Goal: Information Seeking & Learning: Learn about a topic

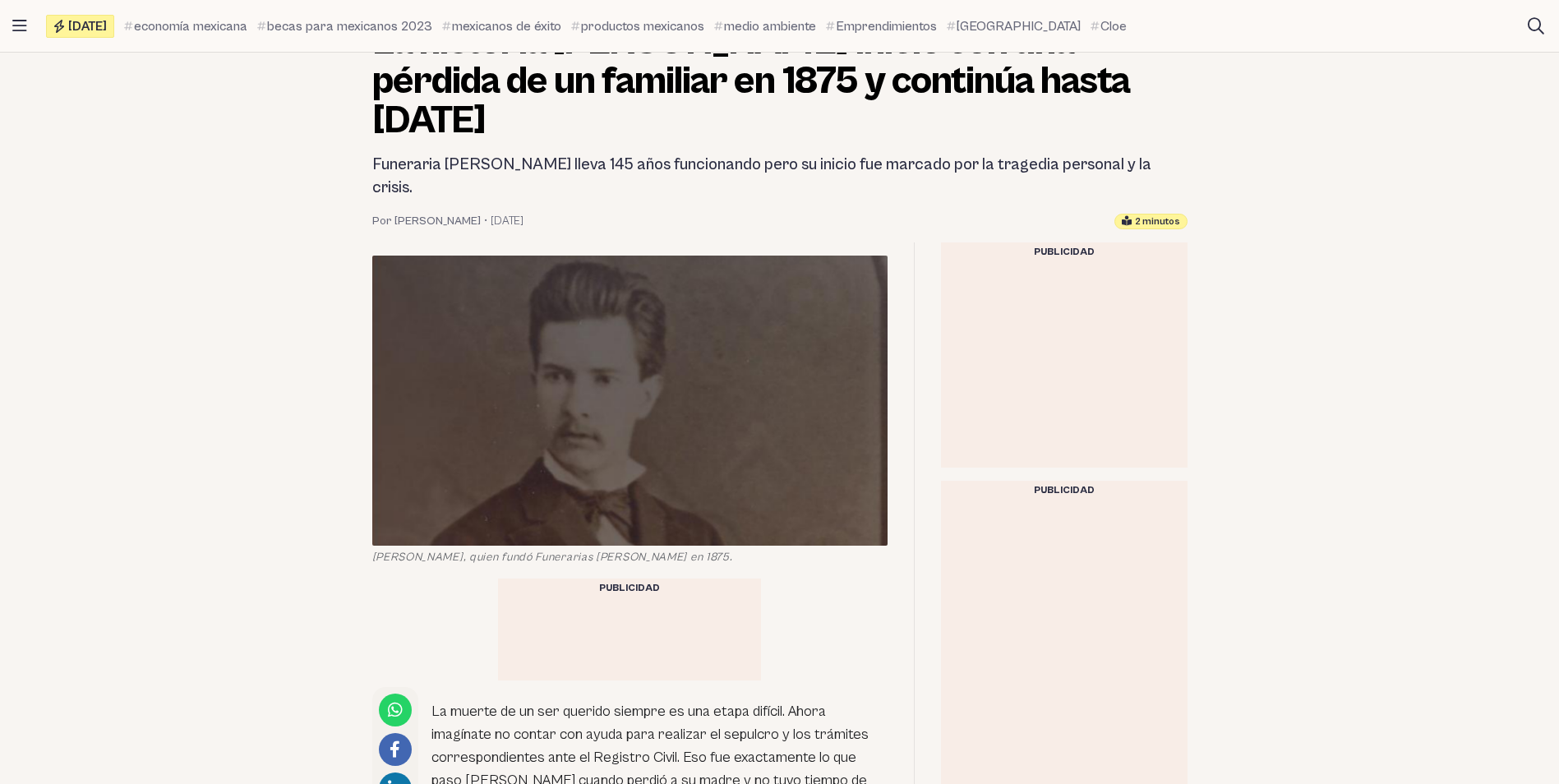
scroll to position [328, 0]
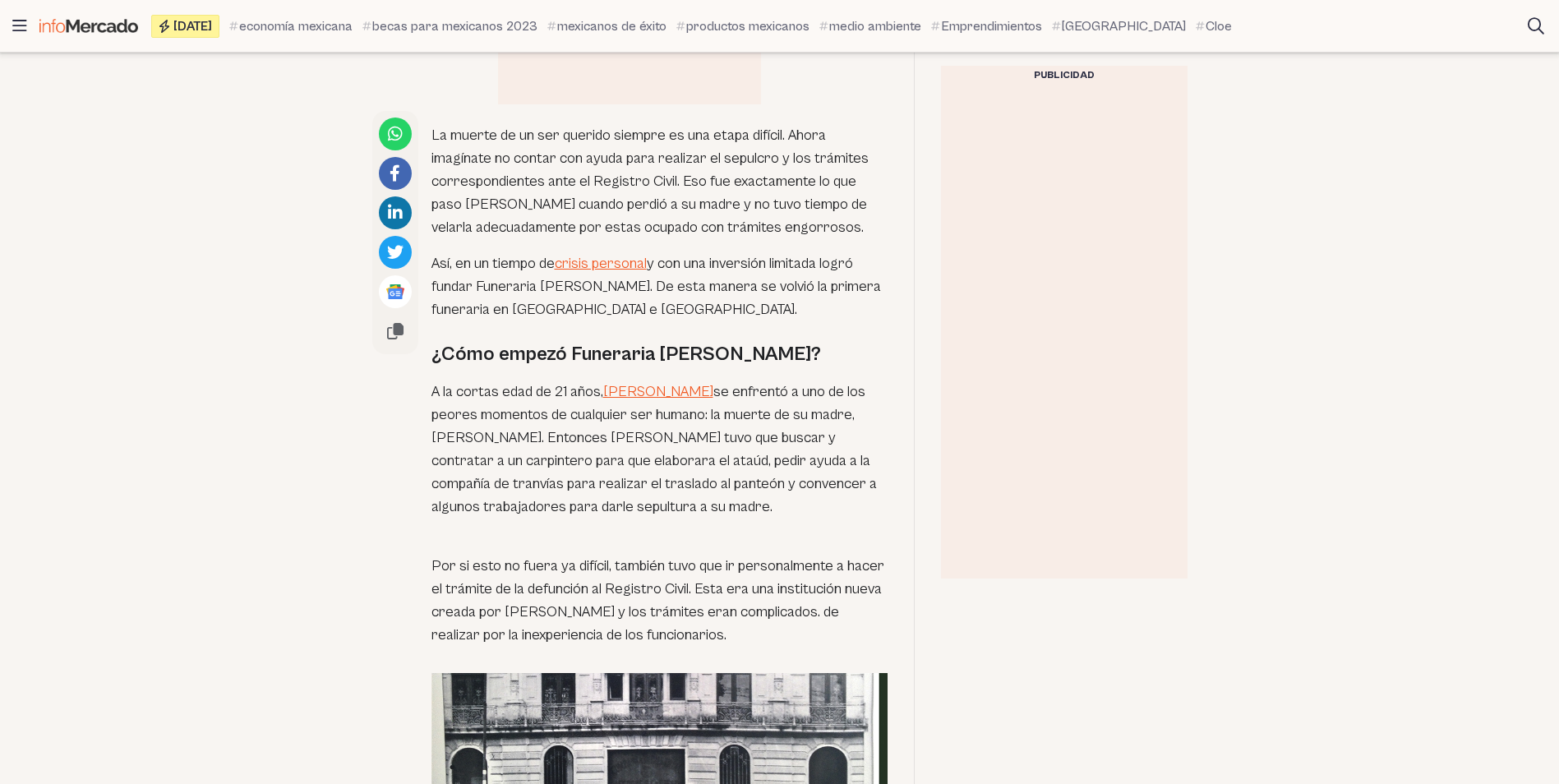
scroll to position [904, 0]
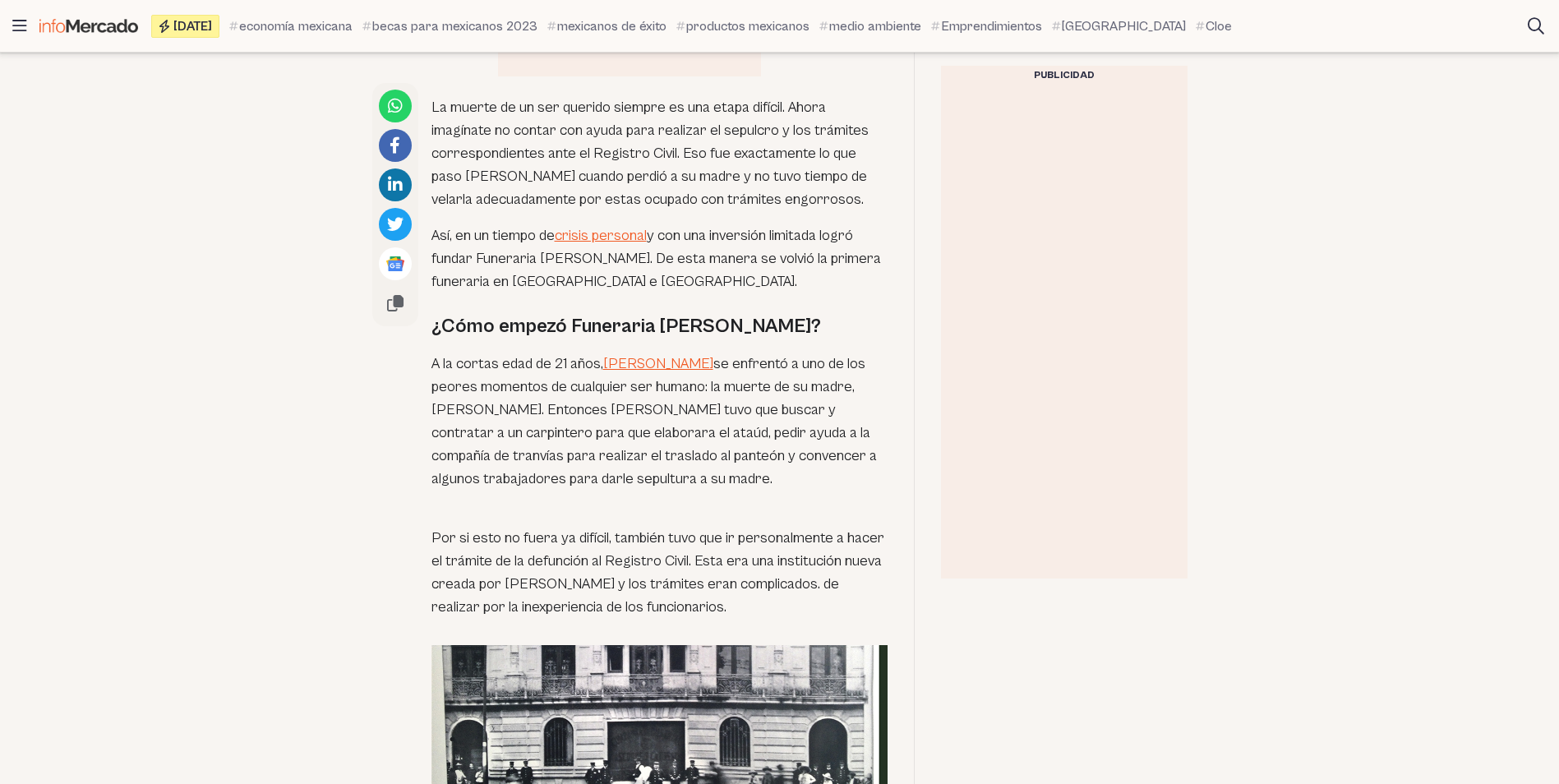
click at [753, 352] on p "A la cortas edad de 21 años, [PERSON_NAME] se enfrentó a uno de los peores mome…" at bounding box center [660, 421] width 456 height 138
click at [586, 352] on p "A la cortas edad de 21 años, [PERSON_NAME] se enfrentó a uno de los peores mome…" at bounding box center [660, 421] width 456 height 138
click at [537, 352] on p "A la cortas edad de 21 años, [PERSON_NAME] se enfrentó a uno de los peores mome…" at bounding box center [660, 421] width 456 height 138
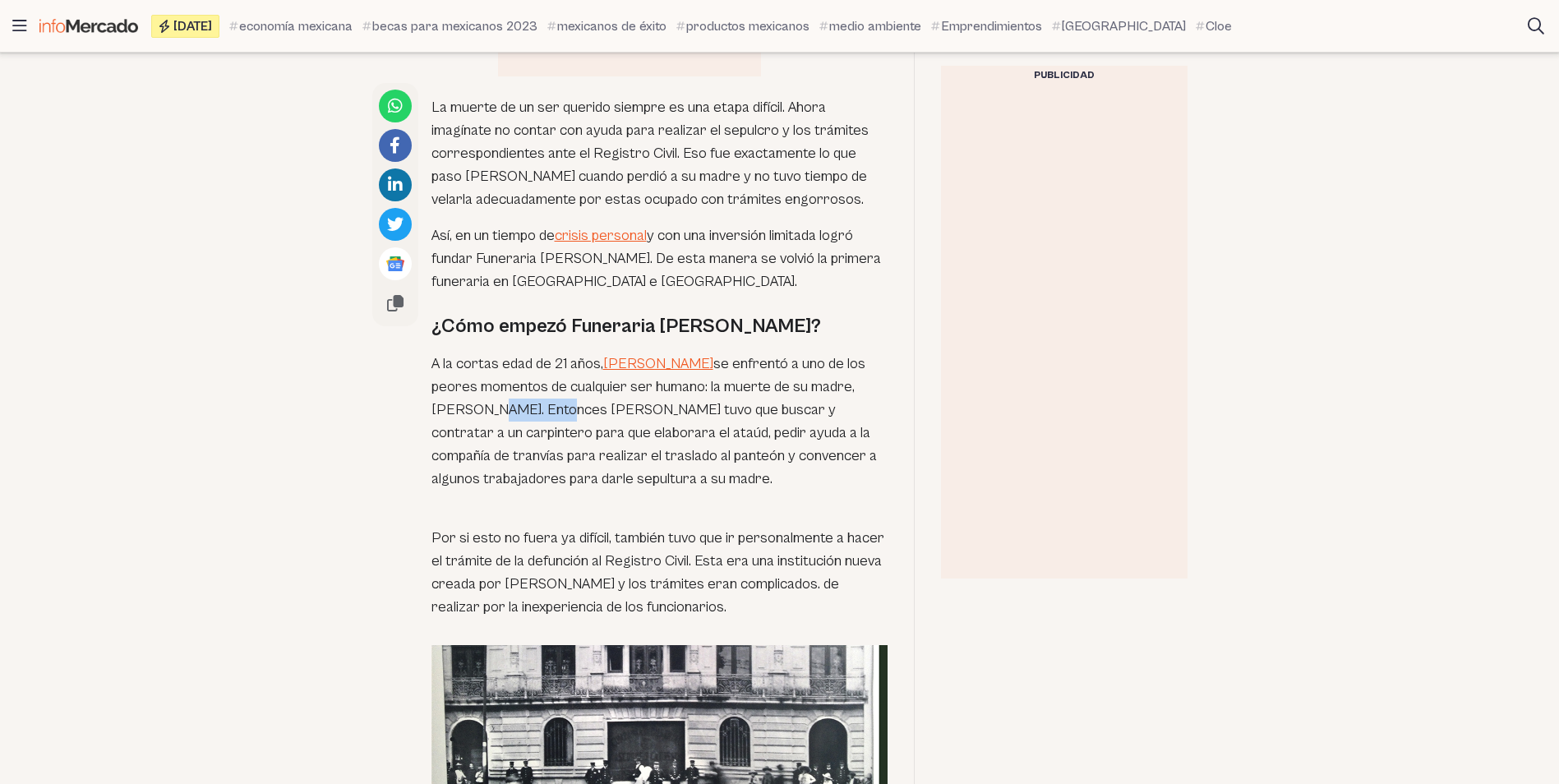
click at [537, 352] on p "A la cortas edad de 21 años, [PERSON_NAME] se enfrentó a uno de los peores mome…" at bounding box center [660, 421] width 456 height 138
click at [626, 352] on p "A la cortas edad de 21 años, [PERSON_NAME] se enfrentó a uno de los peores mome…" at bounding box center [660, 421] width 456 height 138
click at [595, 374] on p "A la cortas edad de 21 años, [PERSON_NAME] se enfrentó a uno de los peores mome…" at bounding box center [660, 421] width 456 height 138
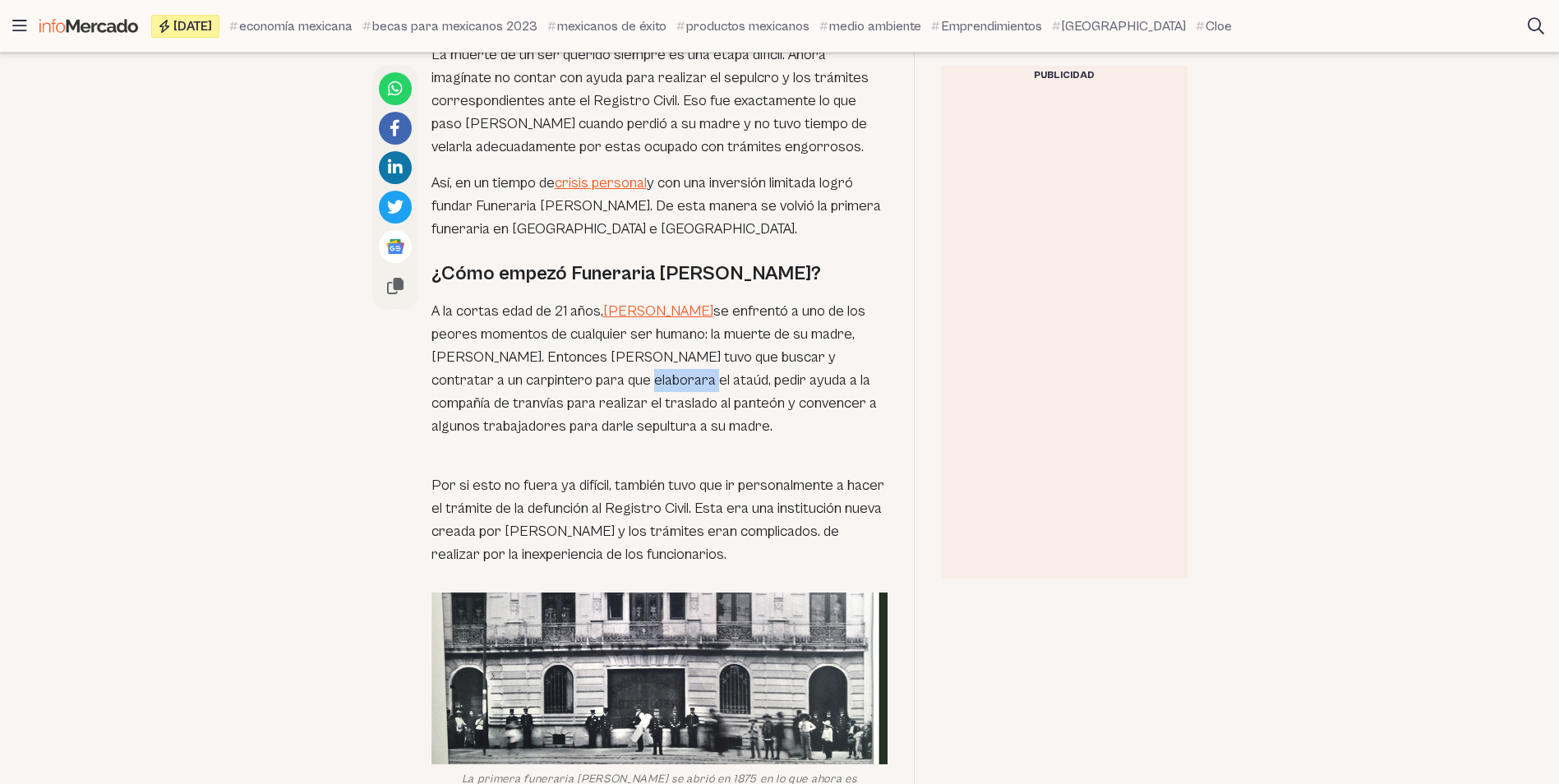
scroll to position [986, 0]
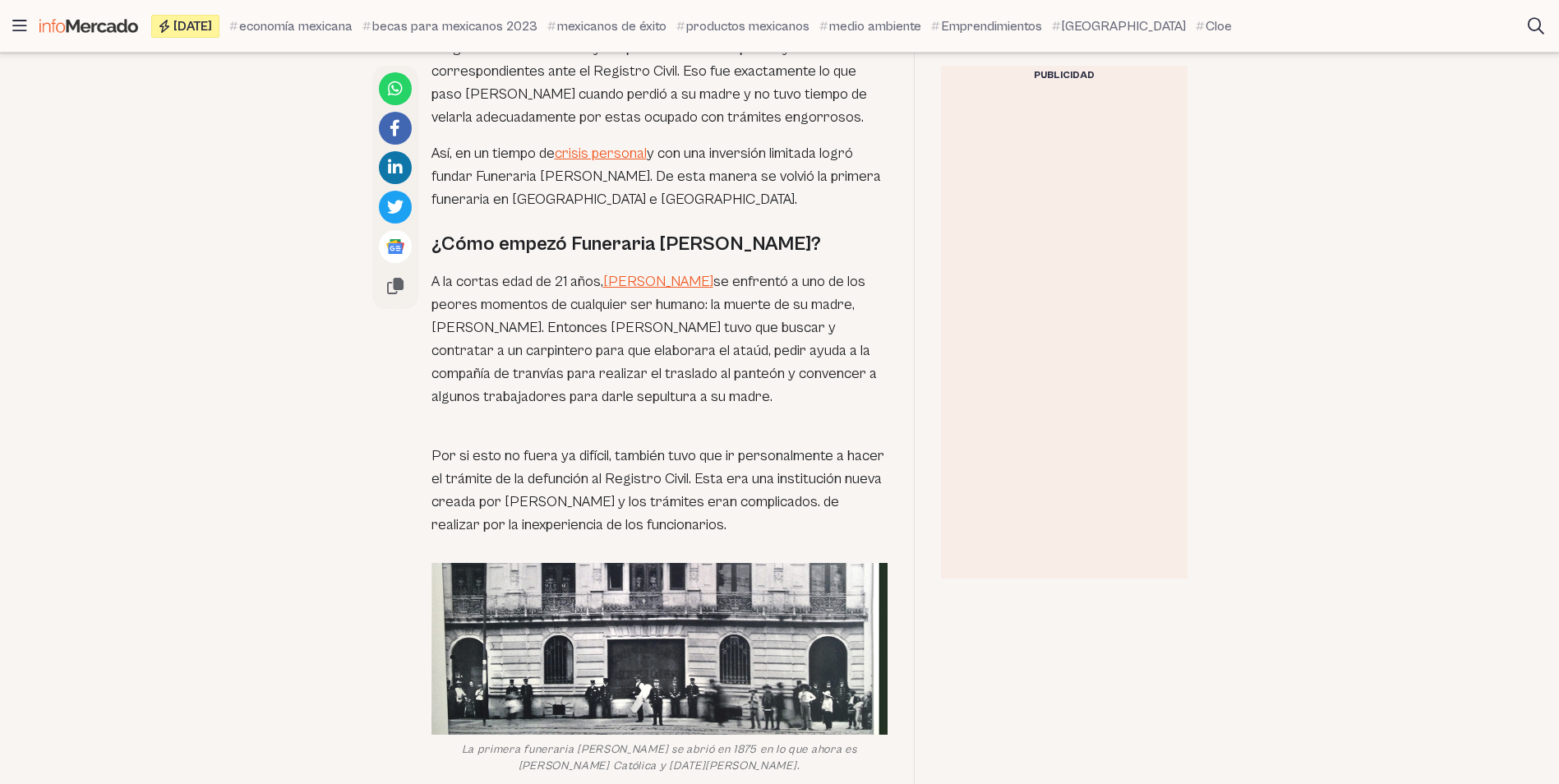
click at [697, 275] on p "A la cortas edad de 21 años, [PERSON_NAME] se enfrentó a uno de los peores mome…" at bounding box center [660, 339] width 456 height 138
click at [627, 312] on p "A la cortas edad de 21 años, [PERSON_NAME] se enfrentó a uno de los peores mome…" at bounding box center [660, 339] width 456 height 138
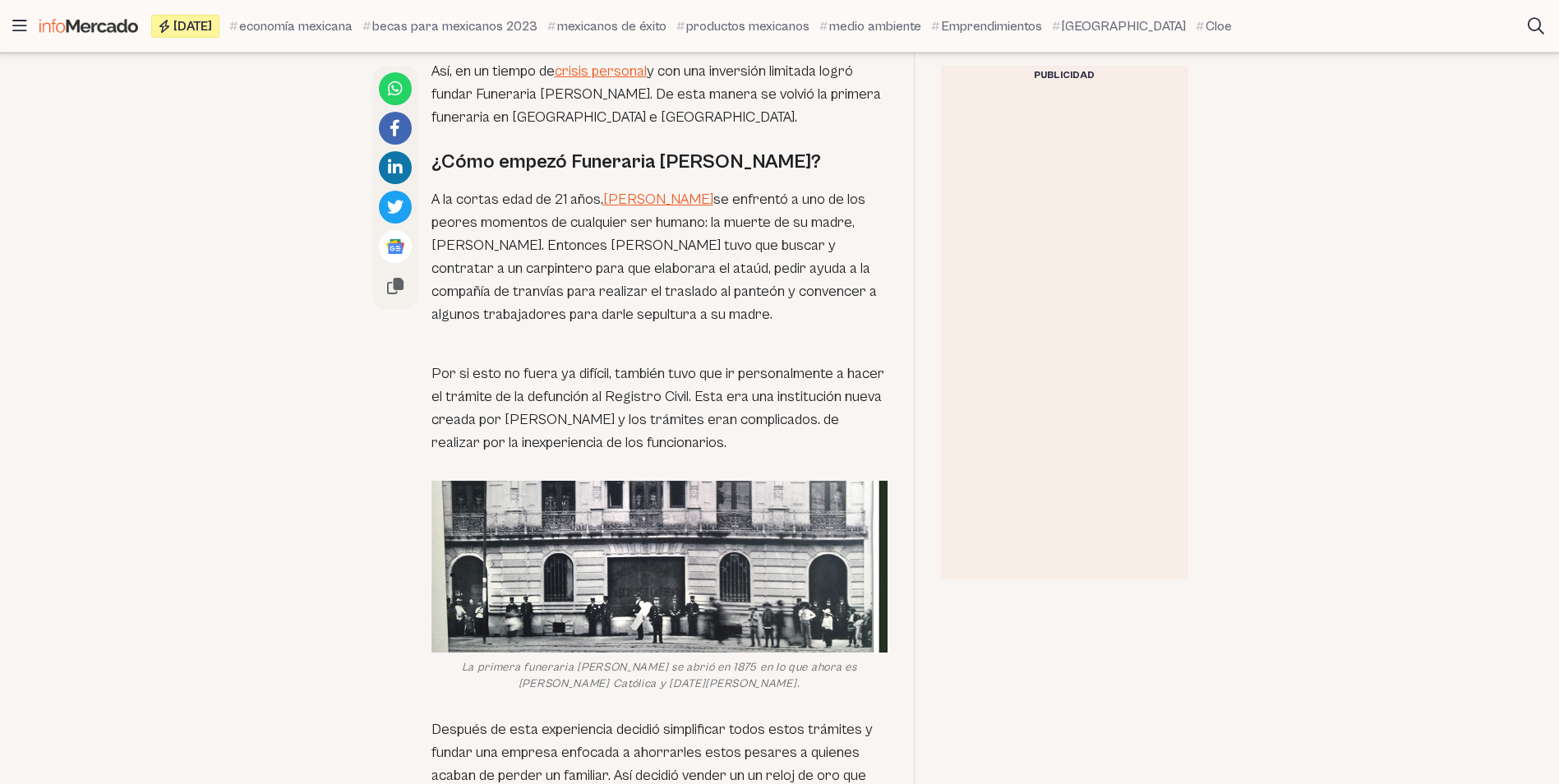
click at [661, 339] on p "Por si esto no fuera ya difícil, también tuvo que ir personalmente a hacer el t…" at bounding box center [660, 397] width 456 height 115
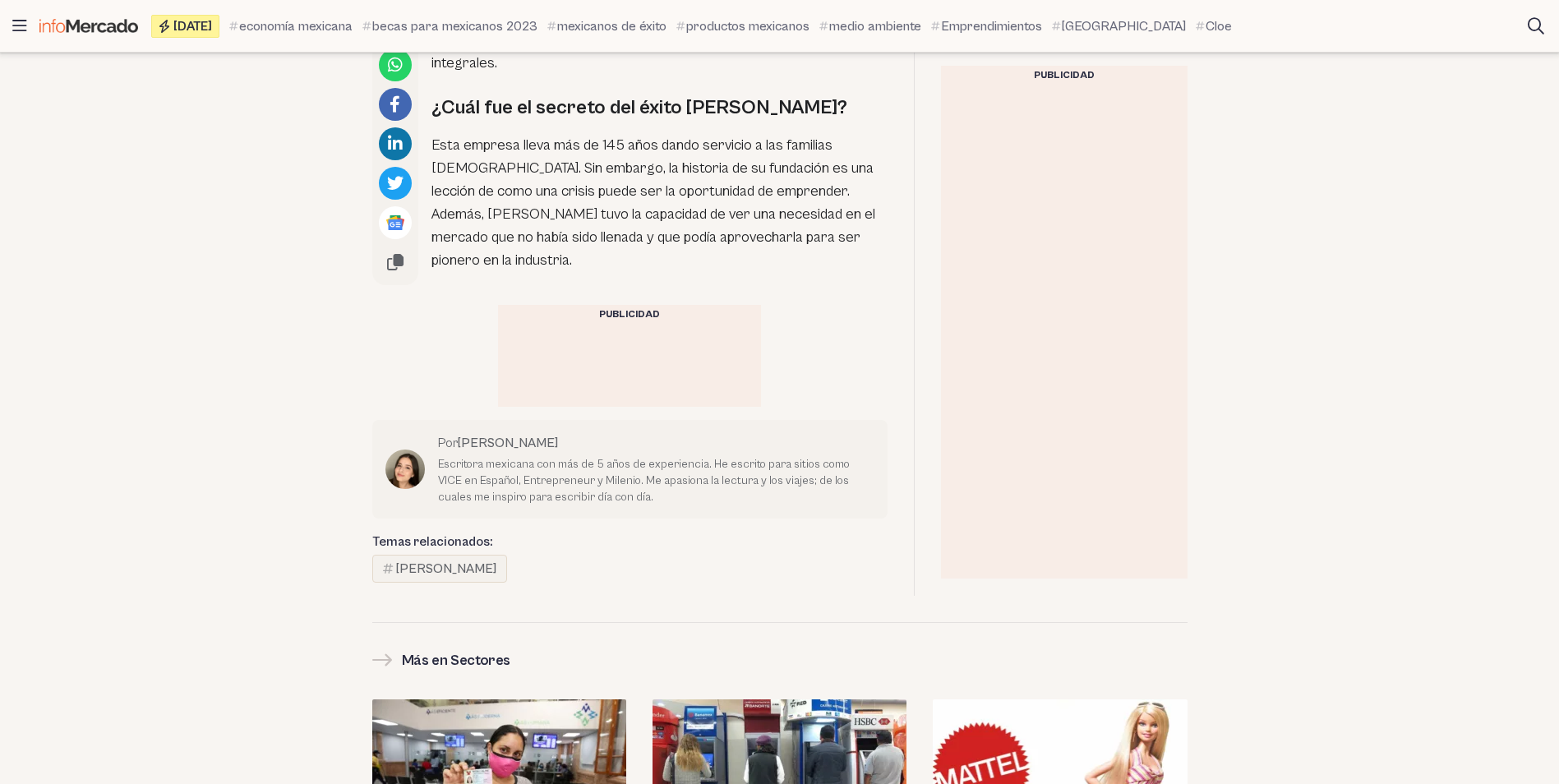
scroll to position [2136, 0]
